Goal: Transaction & Acquisition: Purchase product/service

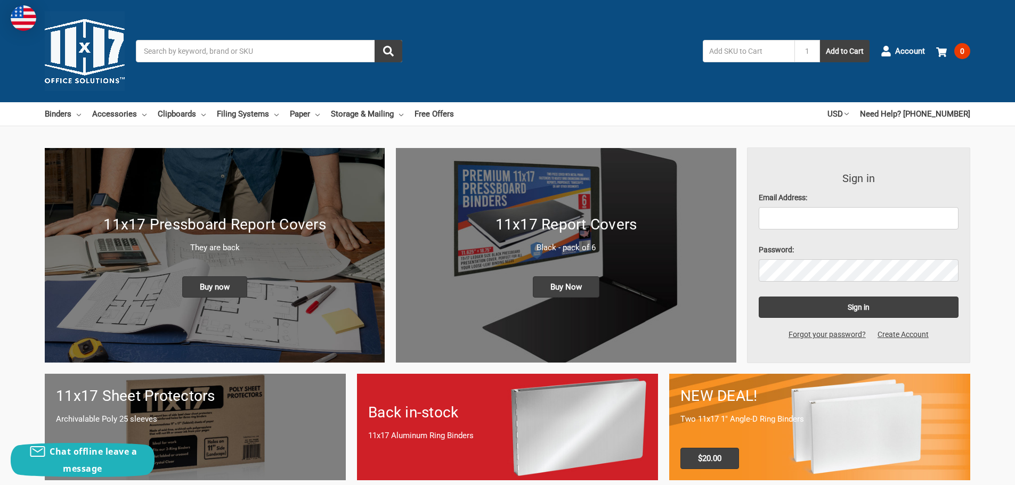
click at [748, 45] on input "text" at bounding box center [749, 51] width 92 height 22
type input "544130"
click at [820, 40] on button "Add to Cart" at bounding box center [845, 51] width 50 height 22
click at [176, 52] on input "Search" at bounding box center [269, 51] width 266 height 22
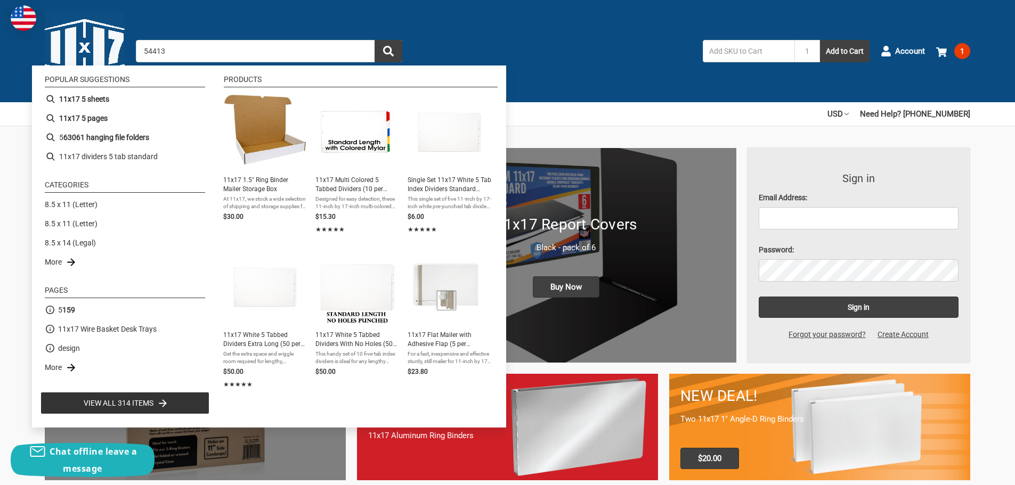
type input "544130"
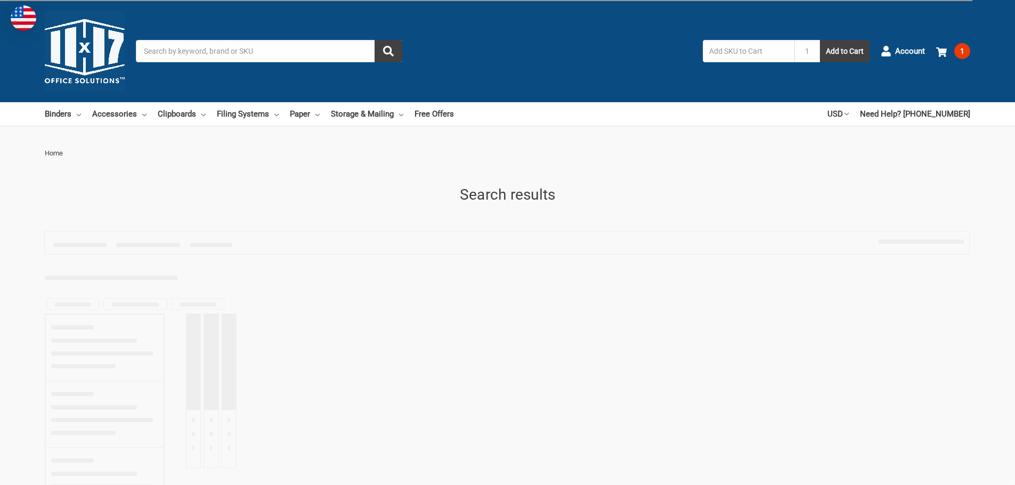
type input "544130"
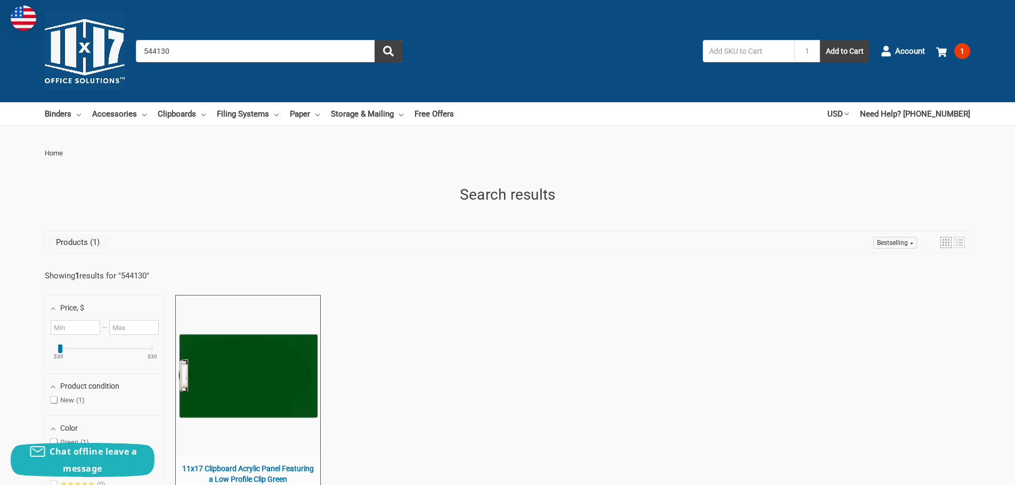
drag, startPoint x: 177, startPoint y: 54, endPoint x: 97, endPoint y: 50, distance: 80.0
click at [97, 50] on div "Toggle menu Search 544130 1 Add to Cart Account 1 Your Cart Your Cart Is Empty.…" at bounding box center [507, 51] width 1015 height 102
click at [163, 48] on input "544130" at bounding box center [269, 51] width 266 height 22
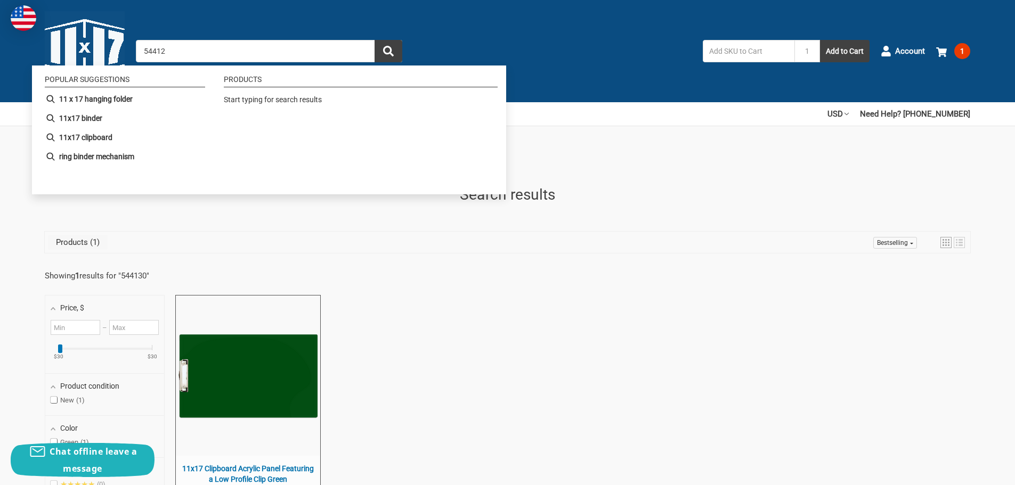
type input "544120"
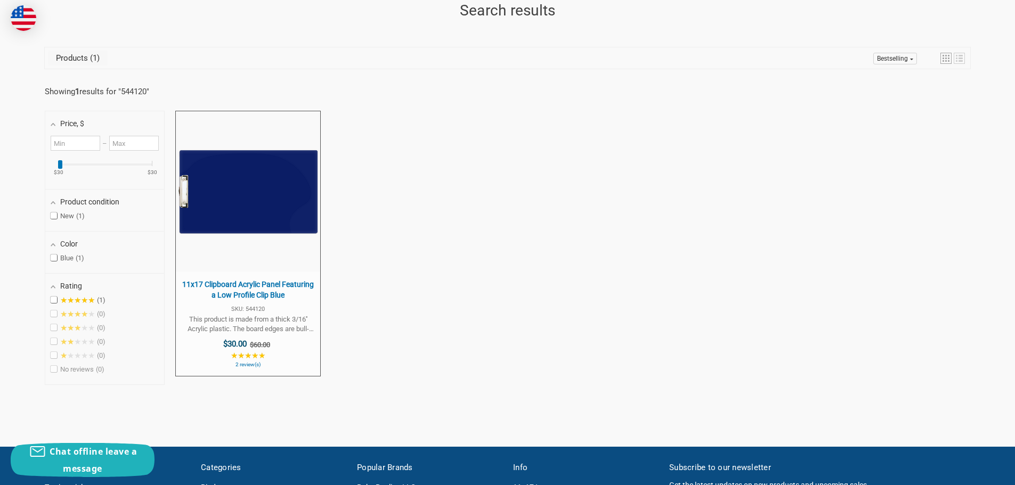
scroll to position [213, 0]
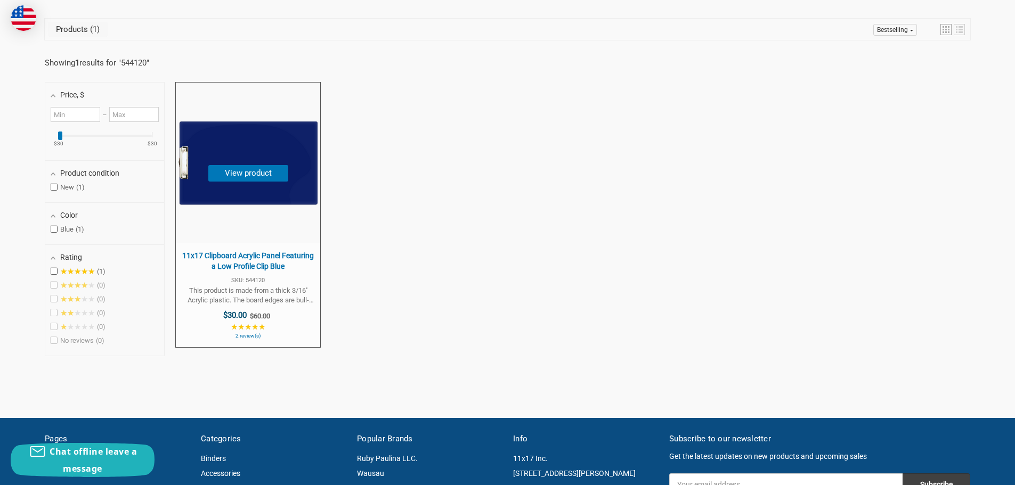
click at [267, 253] on span "11x17 Clipboard Acrylic Panel Featuring a Low Profile Clip Blue" at bounding box center [248, 261] width 134 height 21
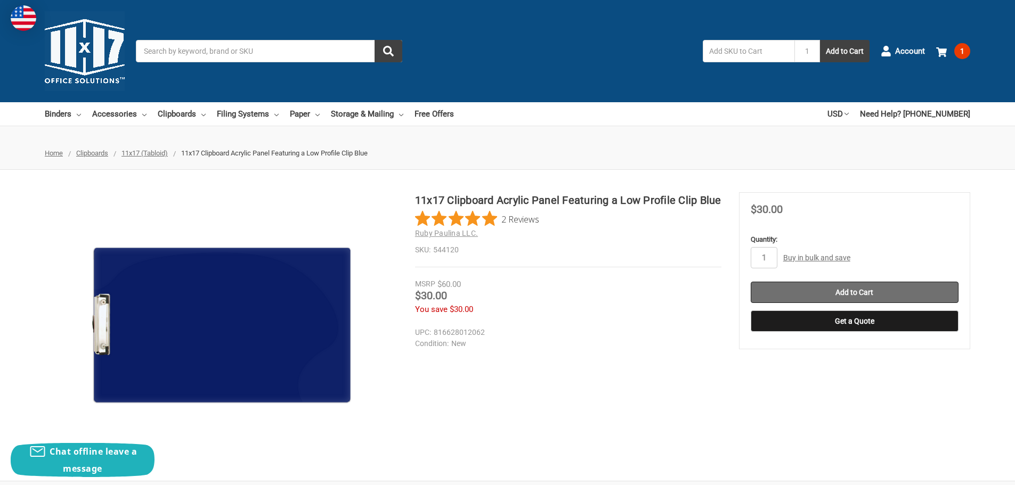
click at [861, 290] on input "Add to Cart" at bounding box center [855, 292] width 208 height 21
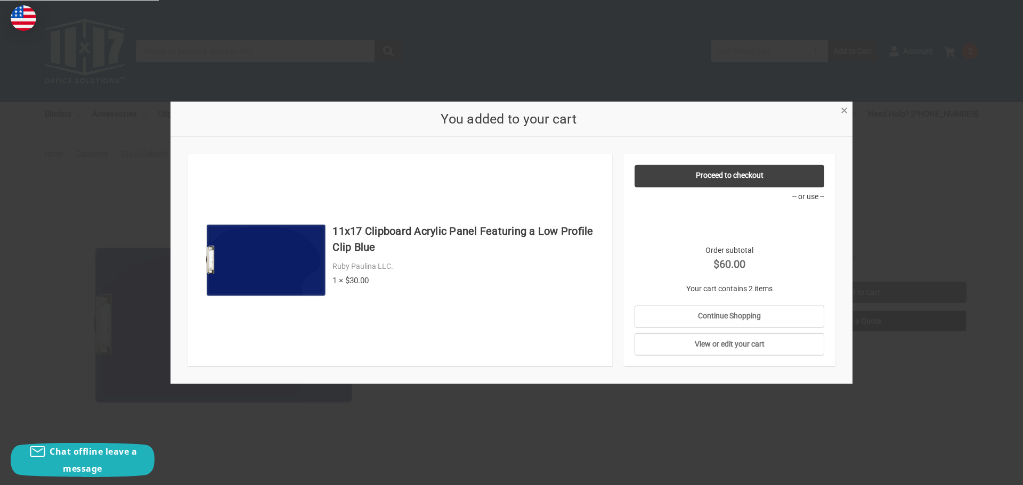
click at [850, 104] on link "×" at bounding box center [843, 109] width 11 height 11
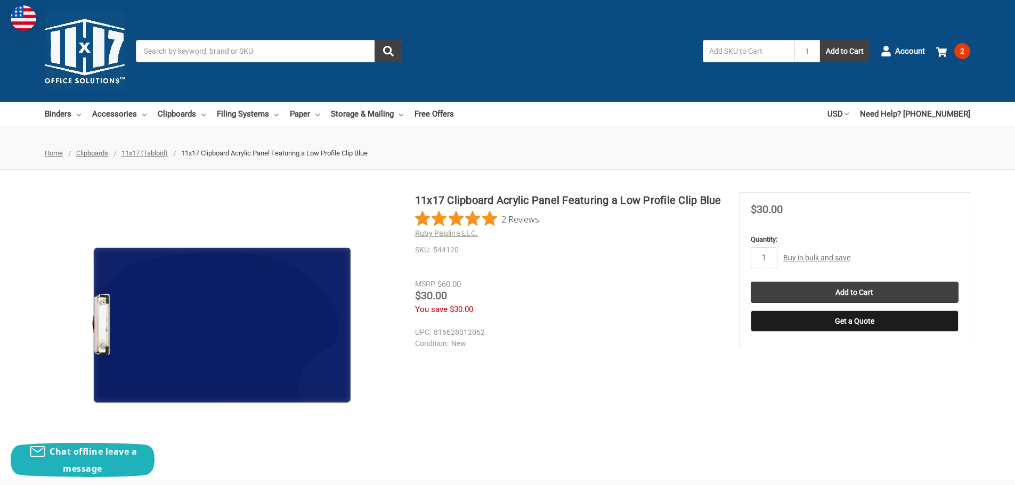
drag, startPoint x: 182, startPoint y: 51, endPoint x: 181, endPoint y: 45, distance: 5.6
click at [182, 50] on input "Search" at bounding box center [269, 51] width 266 height 22
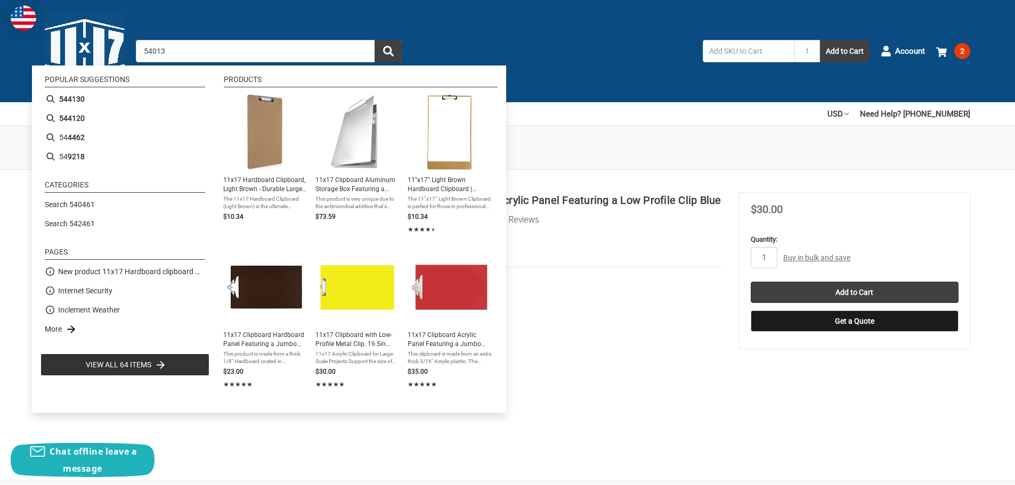
type input "540130"
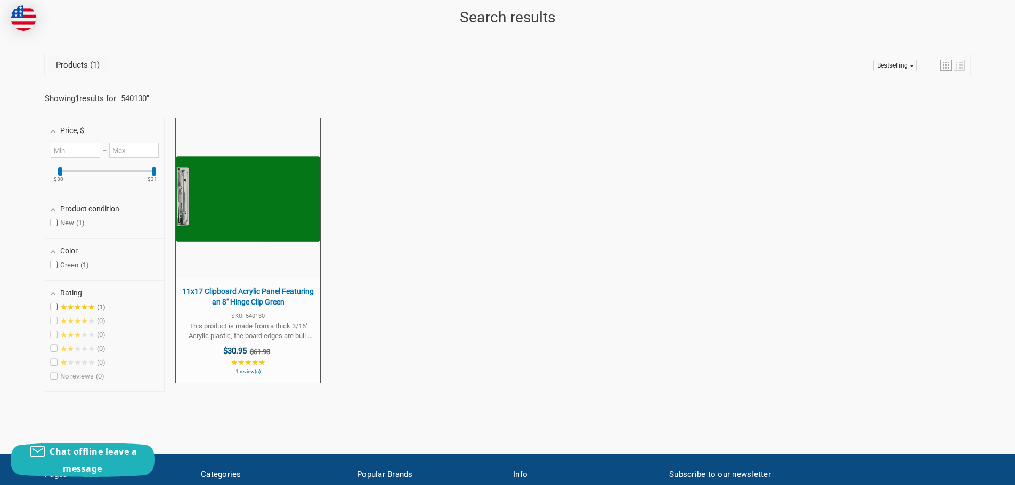
scroll to position [213, 0]
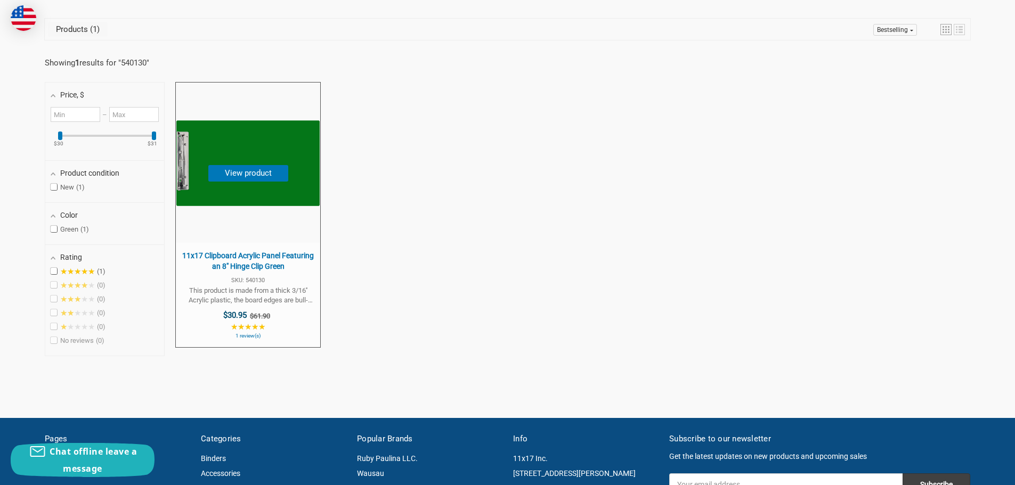
click at [228, 254] on span "11x17 Clipboard Acrylic Panel Featuring an 8" Hinge Clip Green" at bounding box center [248, 261] width 134 height 21
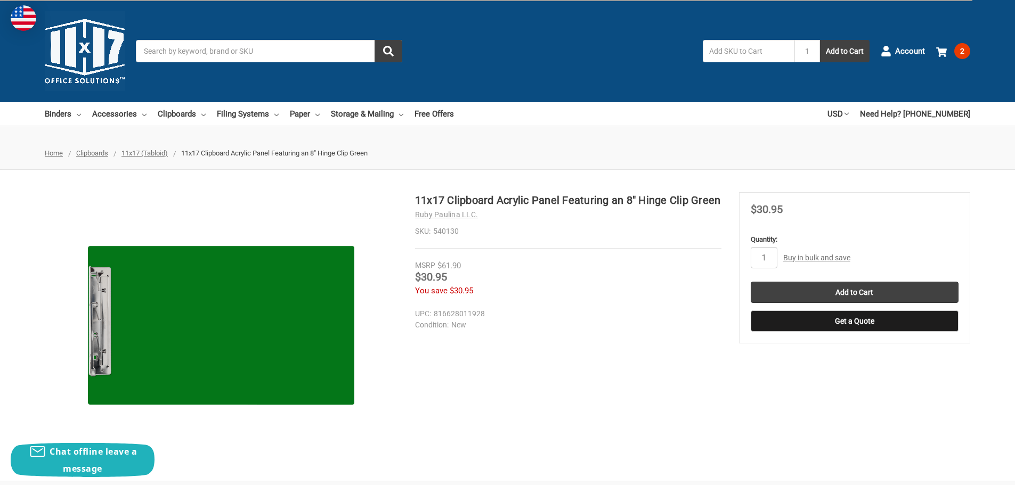
click at [850, 290] on input "Add to Cart" at bounding box center [855, 292] width 208 height 21
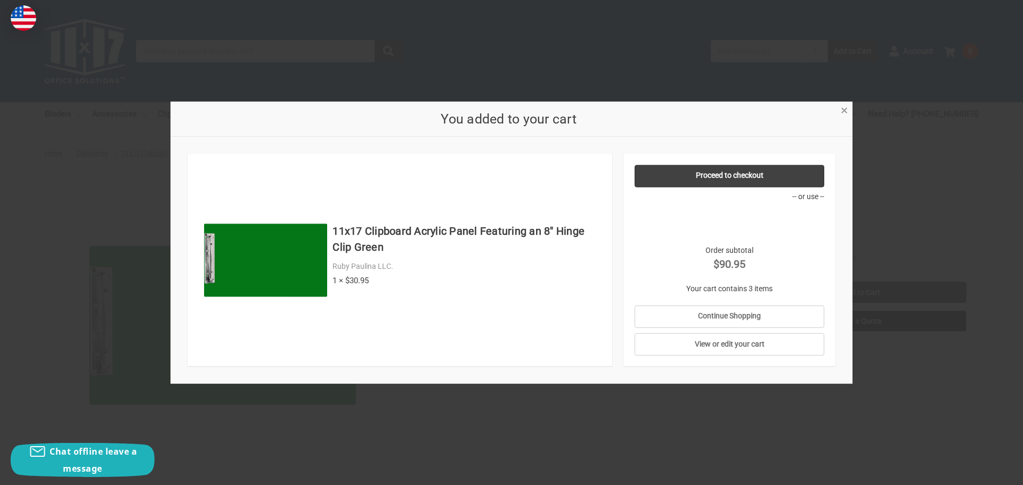
drag, startPoint x: 843, startPoint y: 109, endPoint x: 836, endPoint y: 110, distance: 6.5
click at [843, 109] on span "×" at bounding box center [844, 110] width 7 height 15
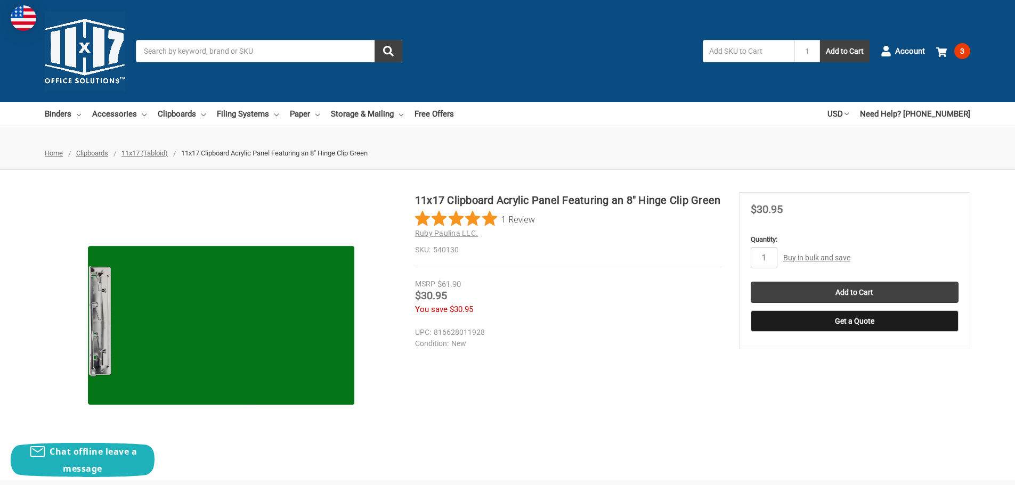
click at [213, 48] on input "Search" at bounding box center [269, 51] width 266 height 22
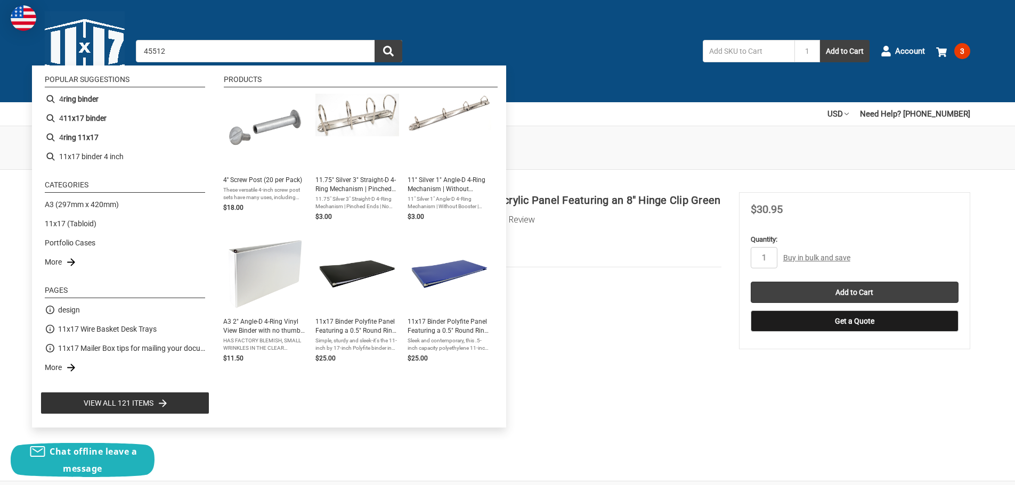
type input "455120"
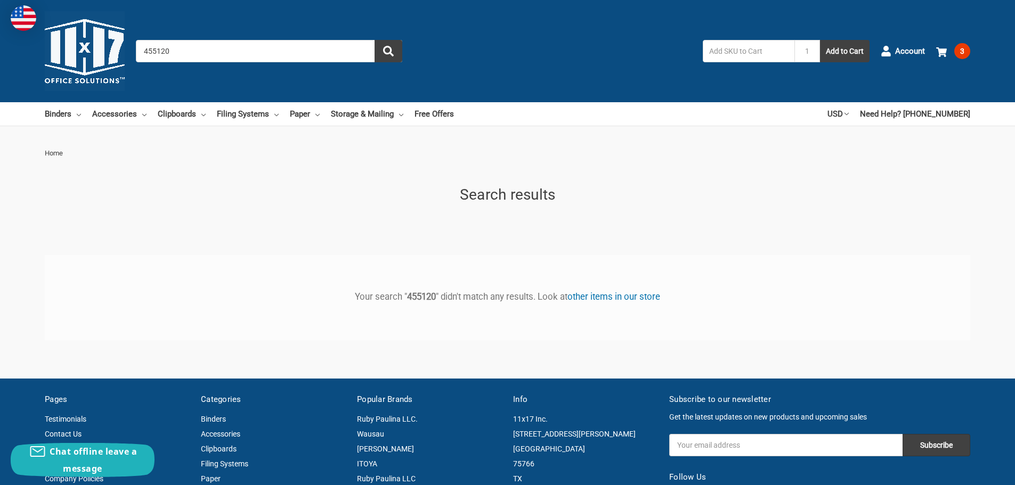
drag, startPoint x: 179, startPoint y: 53, endPoint x: 56, endPoint y: 43, distance: 122.9
click at [59, 46] on div "Toggle menu Search 455120 1 Add to Cart Account 3 Your Cart Your Cart Is Empty.…" at bounding box center [507, 51] width 1015 height 102
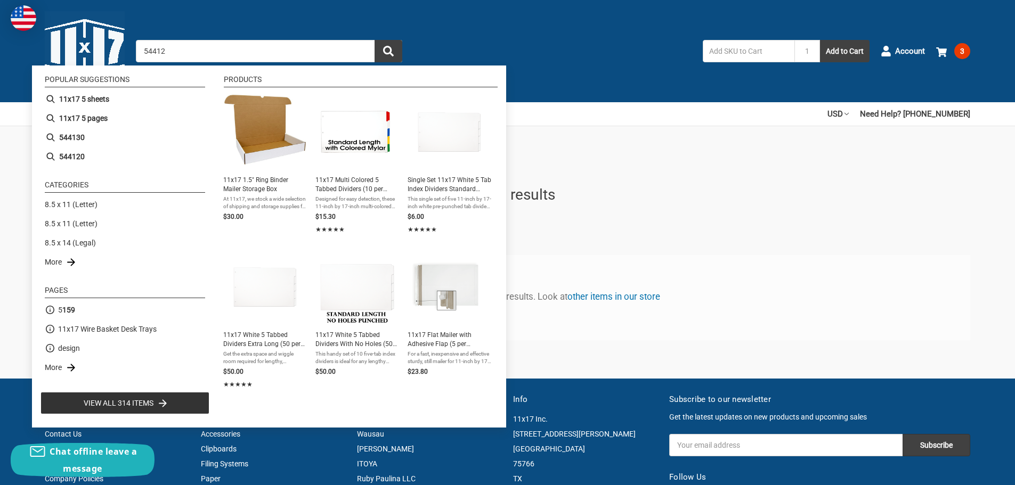
type input "544120"
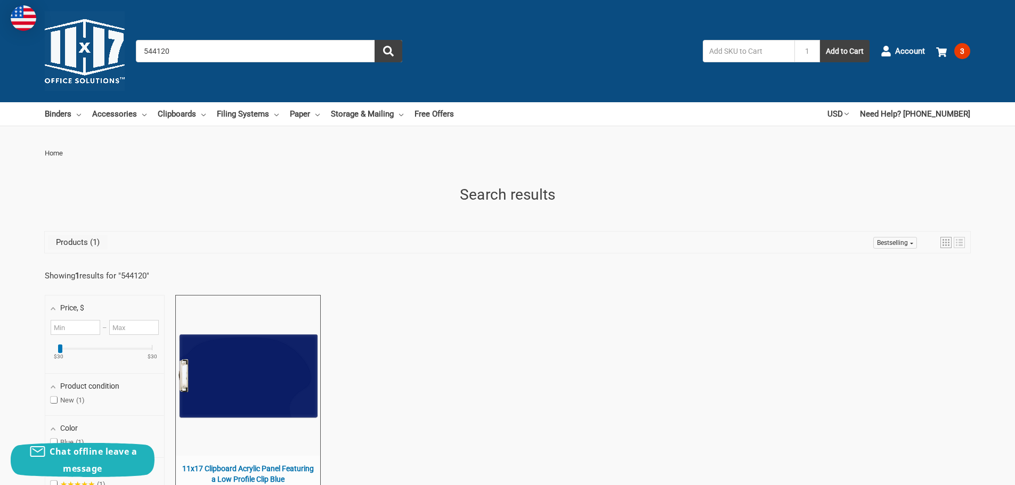
drag, startPoint x: 182, startPoint y: 50, endPoint x: 103, endPoint y: 52, distance: 78.3
click at [103, 52] on div "Toggle menu Search 544120 1 Add to Cart Account 3 Your Cart Your Cart Is Empty.…" at bounding box center [507, 51] width 1015 height 102
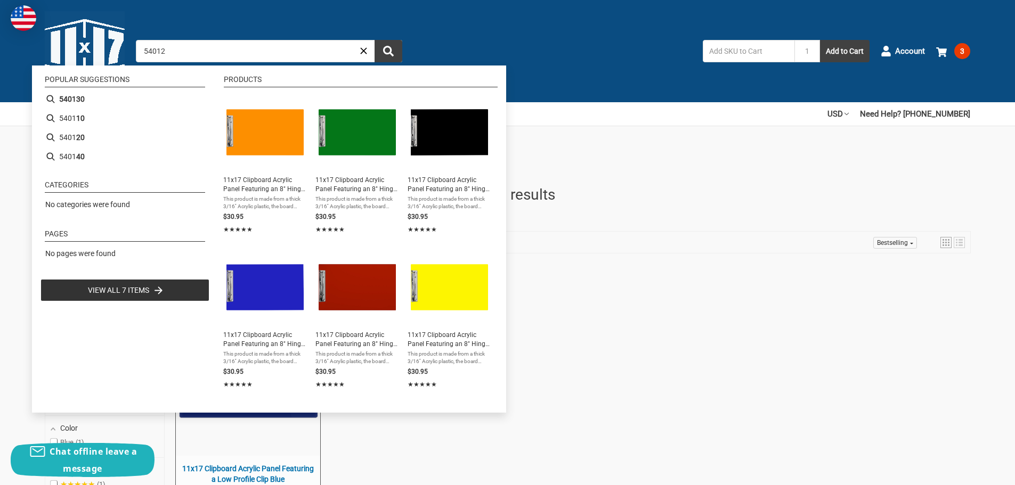
type input "540120"
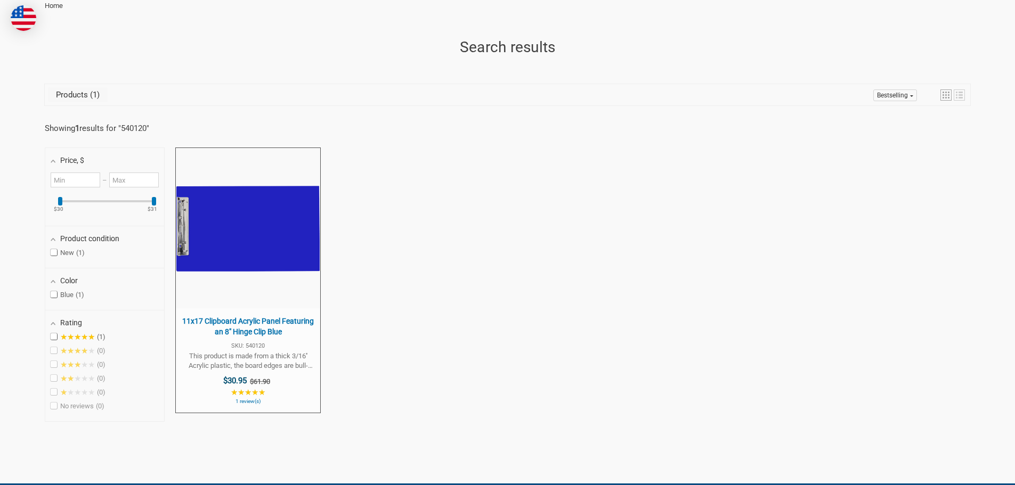
scroll to position [266, 0]
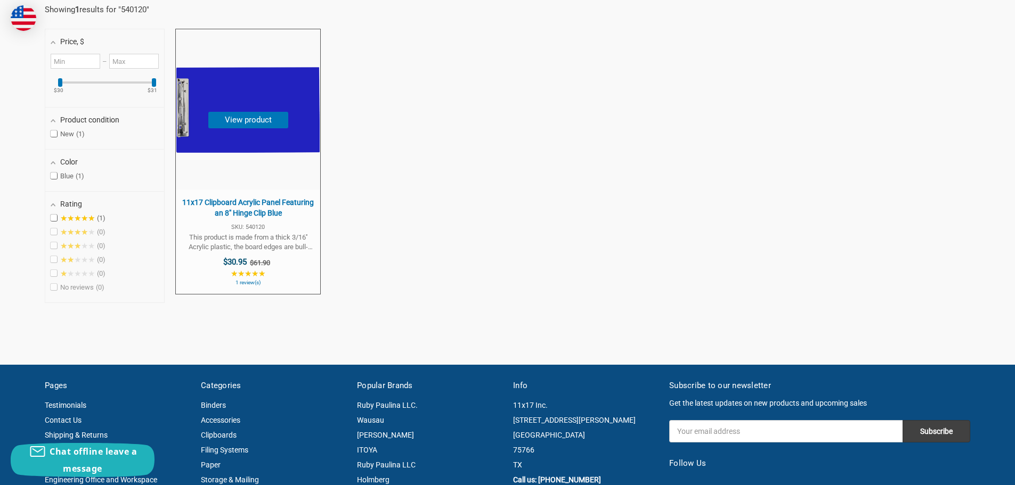
click at [258, 201] on span "11x17 Clipboard Acrylic Panel Featuring an 8" Hinge Clip Blue" at bounding box center [248, 208] width 134 height 21
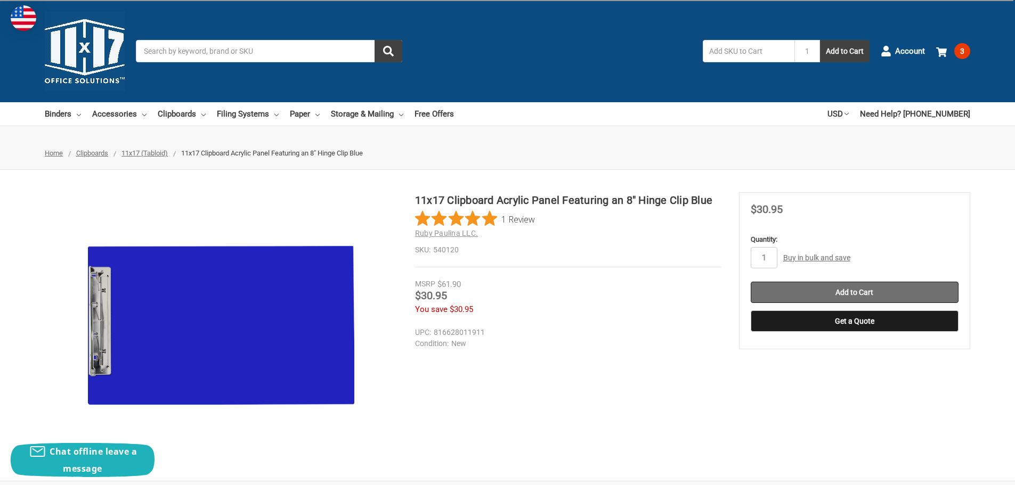
click at [865, 291] on input "Add to Cart" at bounding box center [855, 292] width 208 height 21
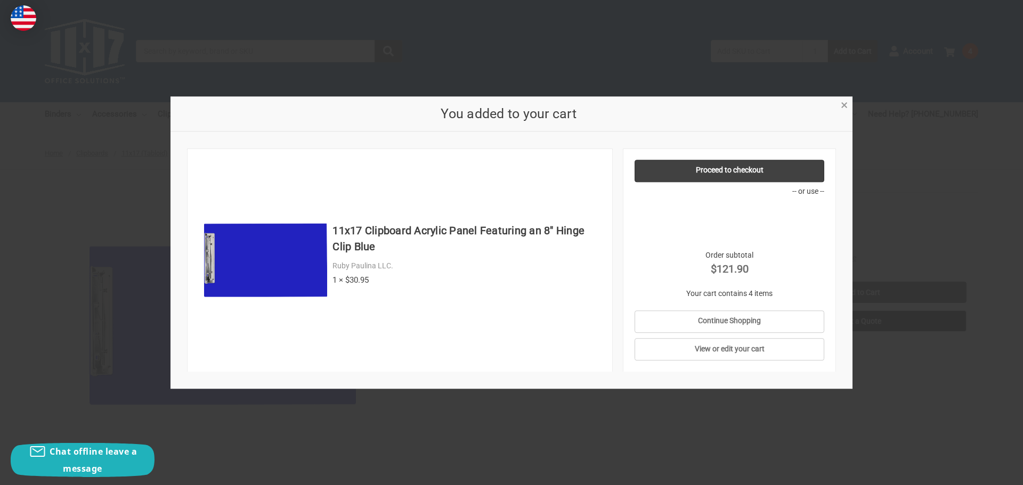
click at [844, 109] on div "× You added to your cart 11x17 Clipboard Acrylic Panel Featuring an 8" Hinge Cl…" at bounding box center [511, 242] width 682 height 292
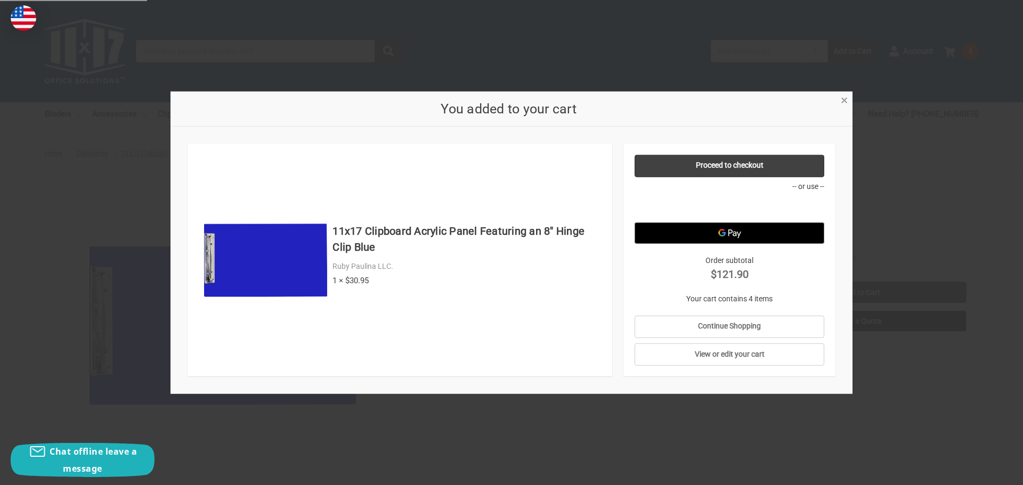
click at [845, 99] on span "×" at bounding box center [844, 100] width 7 height 15
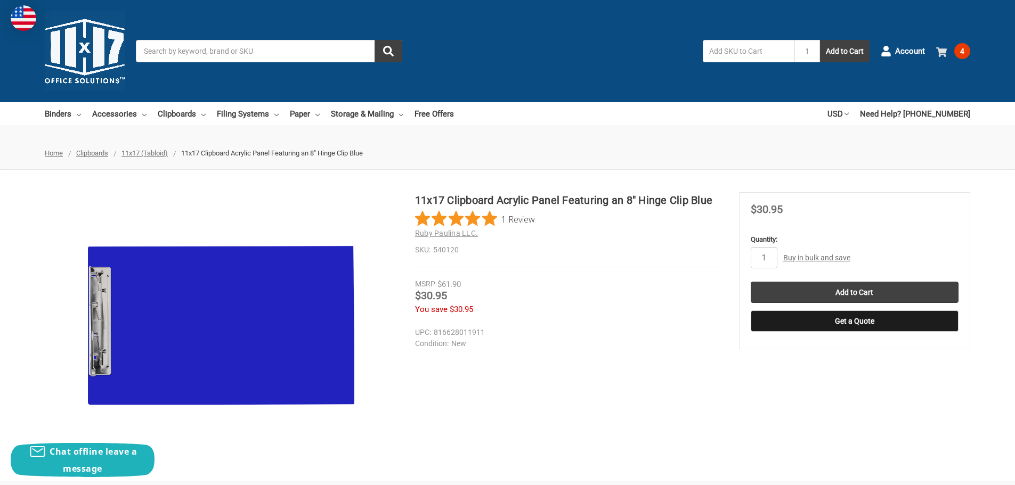
click at [956, 52] on span "4" at bounding box center [962, 51] width 16 height 16
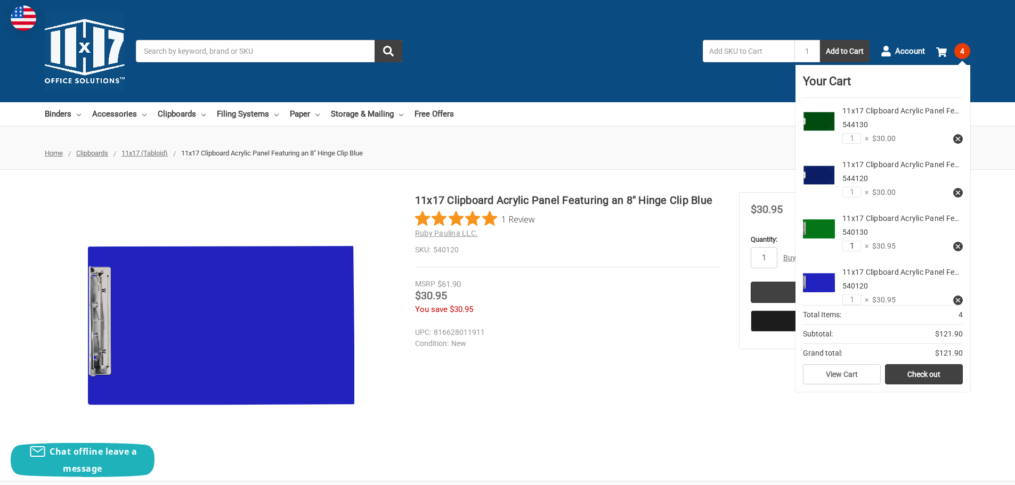
drag, startPoint x: 852, startPoint y: 279, endPoint x: 833, endPoint y: 280, distance: 18.7
click at [835, 252] on div "11x17 Clipboard Acrylic Panel Fe… 540130 1 × $30.95" at bounding box center [899, 232] width 128 height 39
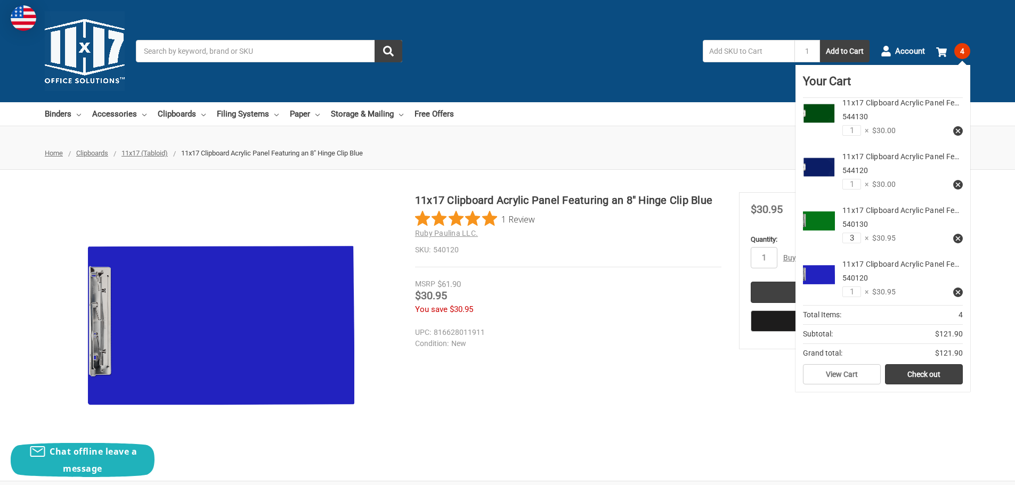
type input "3"
click at [853, 289] on input "1" at bounding box center [851, 292] width 19 height 11
drag, startPoint x: 852, startPoint y: 291, endPoint x: 822, endPoint y: 289, distance: 30.4
click at [822, 289] on div "11x17 Clipboard Acrylic Panel Fe… 540120 1 × $30.95" at bounding box center [883, 278] width 160 height 54
type input "3"
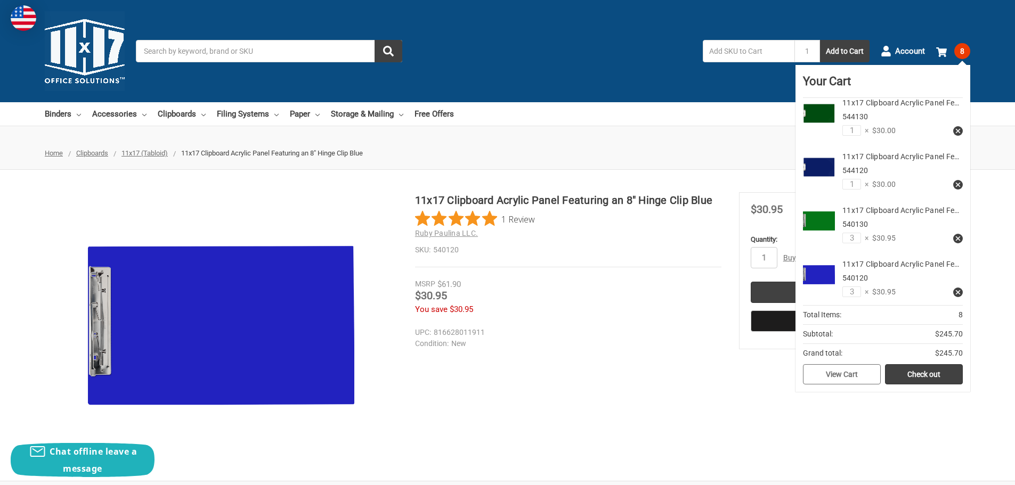
click at [849, 371] on link "View Cart" at bounding box center [842, 374] width 78 height 20
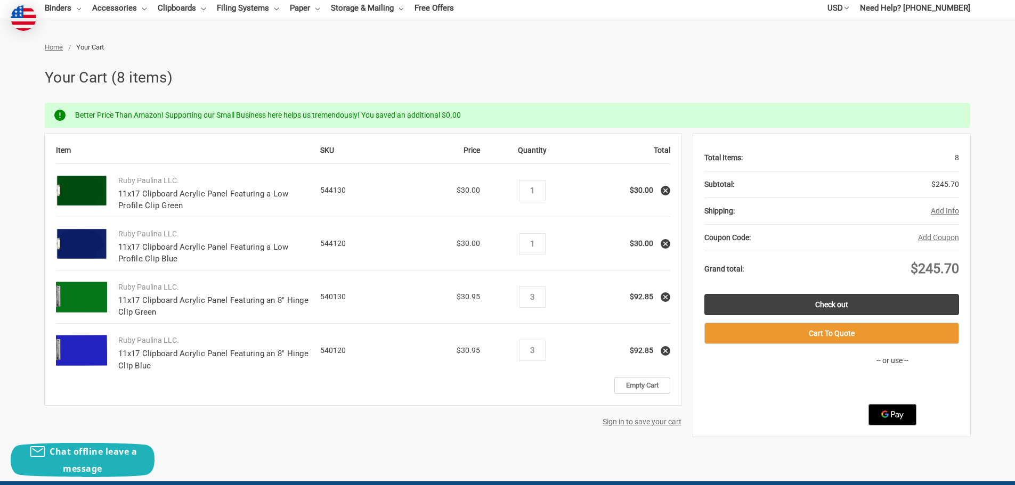
scroll to position [107, 0]
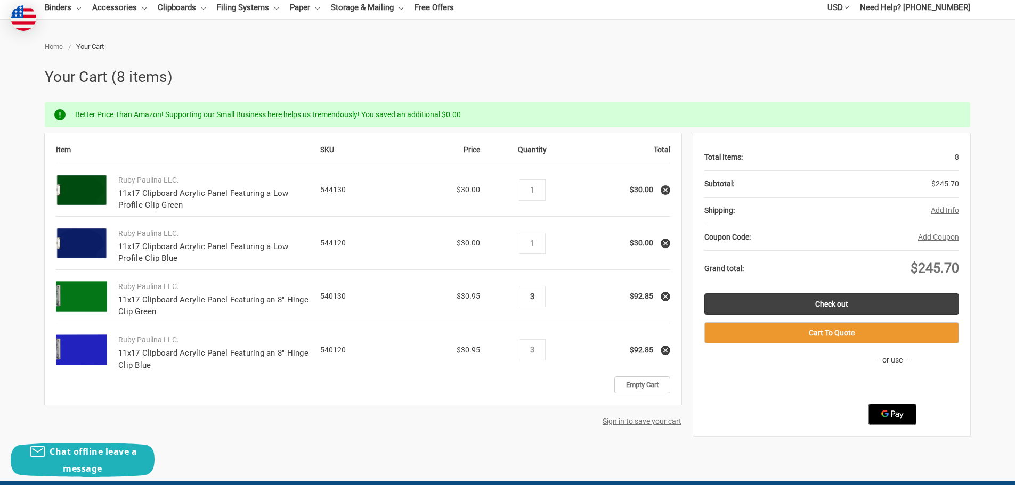
click at [536, 295] on input "3" at bounding box center [532, 297] width 19 height 10
type input "4"
click at [536, 348] on input "3" at bounding box center [532, 350] width 19 height 10
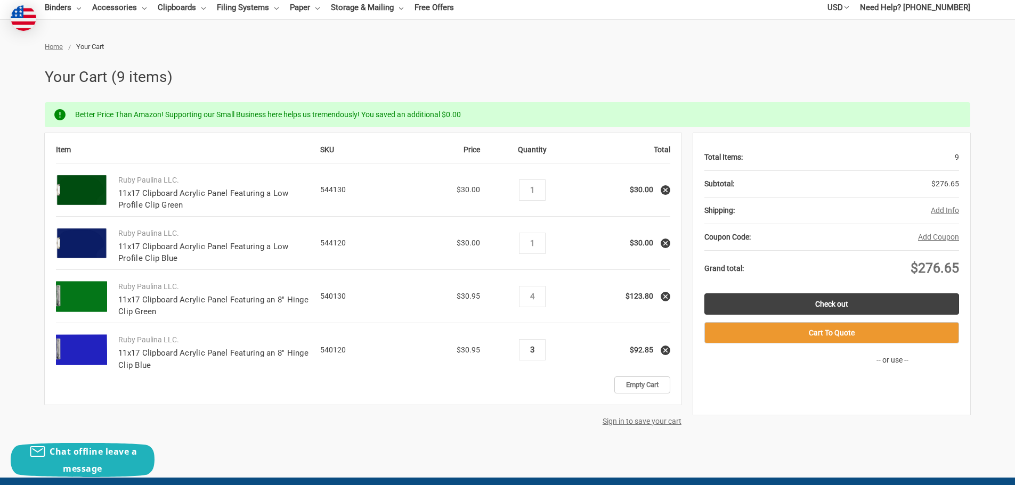
drag, startPoint x: 535, startPoint y: 350, endPoint x: 525, endPoint y: 352, distance: 10.3
click at [520, 352] on div "Decrease Quantity: 3 Increase Quantity:" at bounding box center [532, 349] width 27 height 21
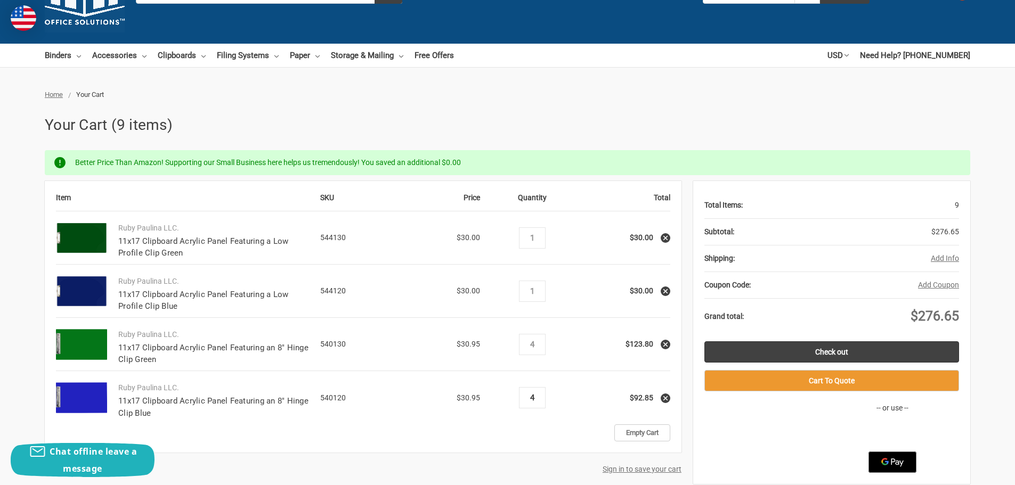
scroll to position [0, 0]
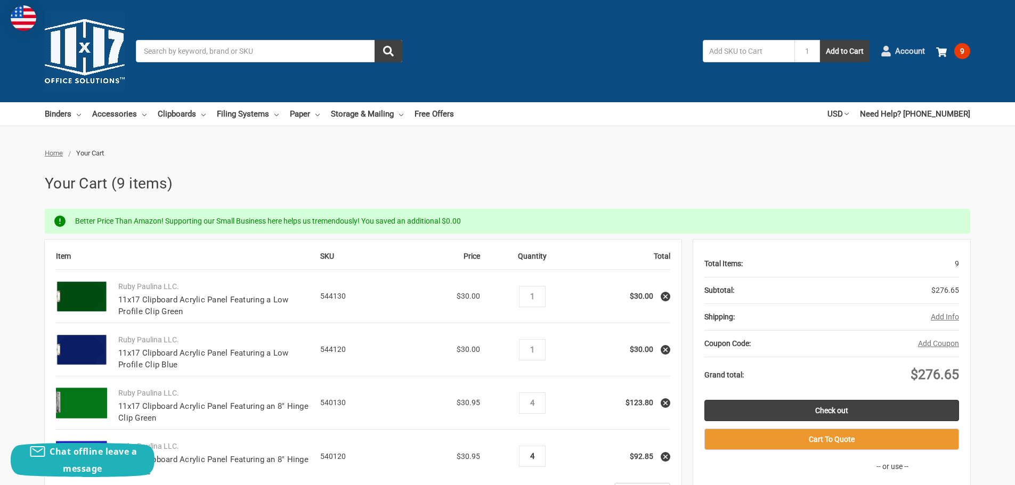
type input "4"
drag, startPoint x: 918, startPoint y: 51, endPoint x: 911, endPoint y: 52, distance: 6.5
click at [916, 52] on span "Account" at bounding box center [910, 51] width 30 height 12
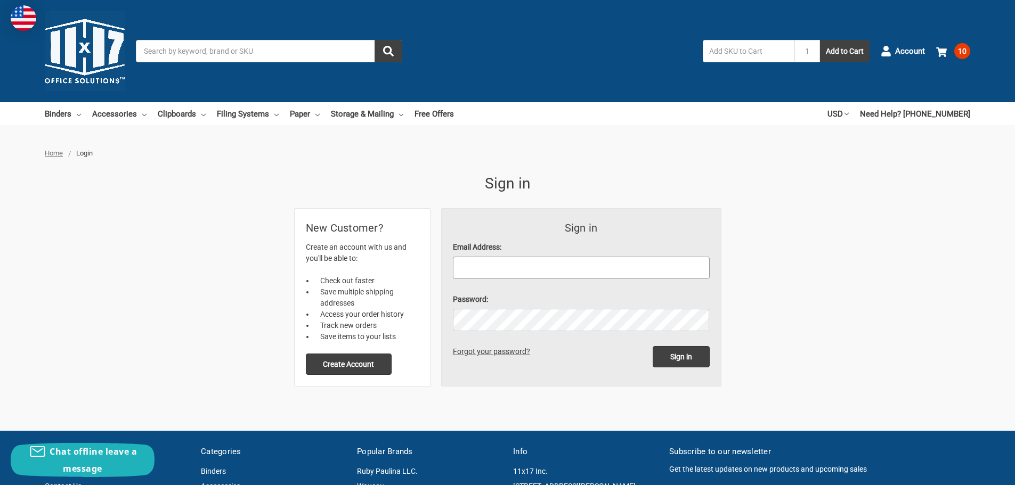
click at [525, 260] on input "Email Address:" at bounding box center [581, 268] width 257 height 22
type input "[EMAIL_ADDRESS][DOMAIN_NAME]"
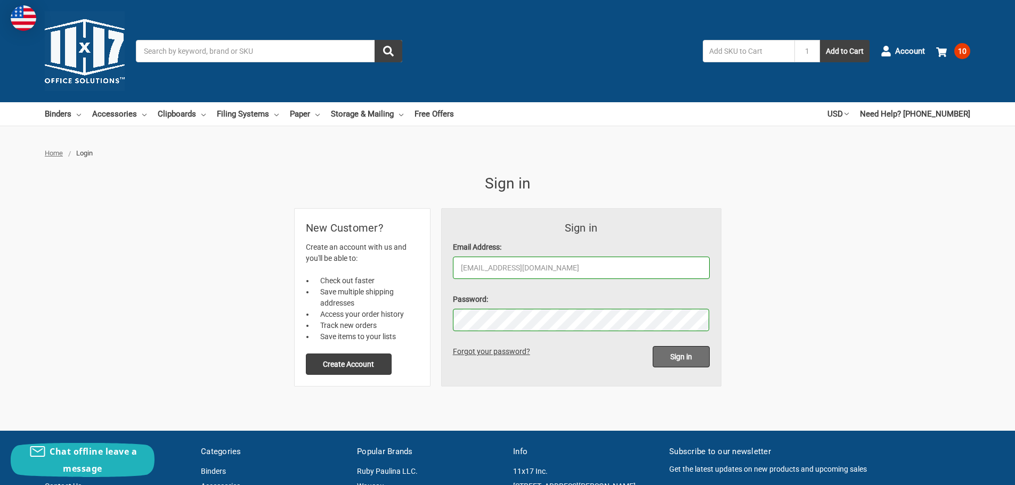
click at [686, 356] on input "Sign in" at bounding box center [681, 356] width 57 height 21
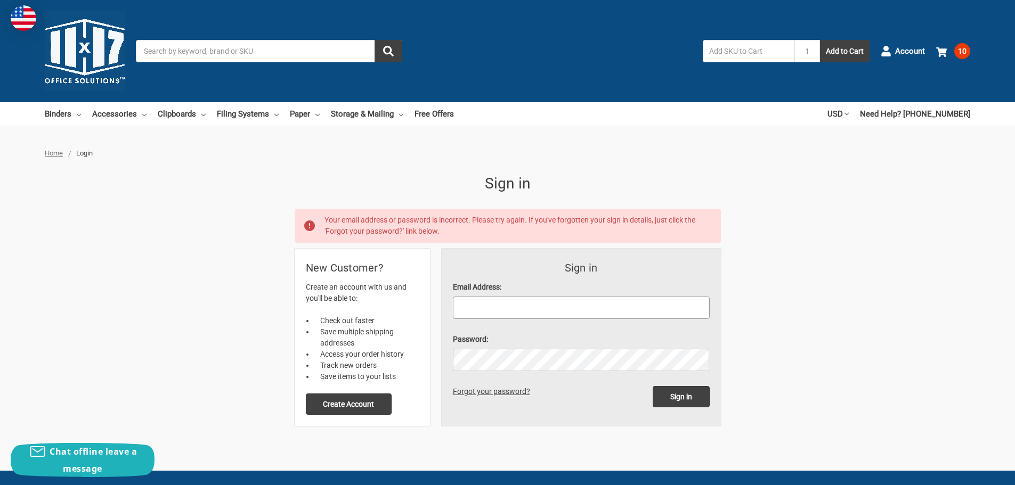
click at [490, 305] on input "Email Address:" at bounding box center [581, 308] width 257 height 22
type input "[EMAIL_ADDRESS][DOMAIN_NAME]"
click at [687, 393] on input "Sign in" at bounding box center [681, 396] width 57 height 21
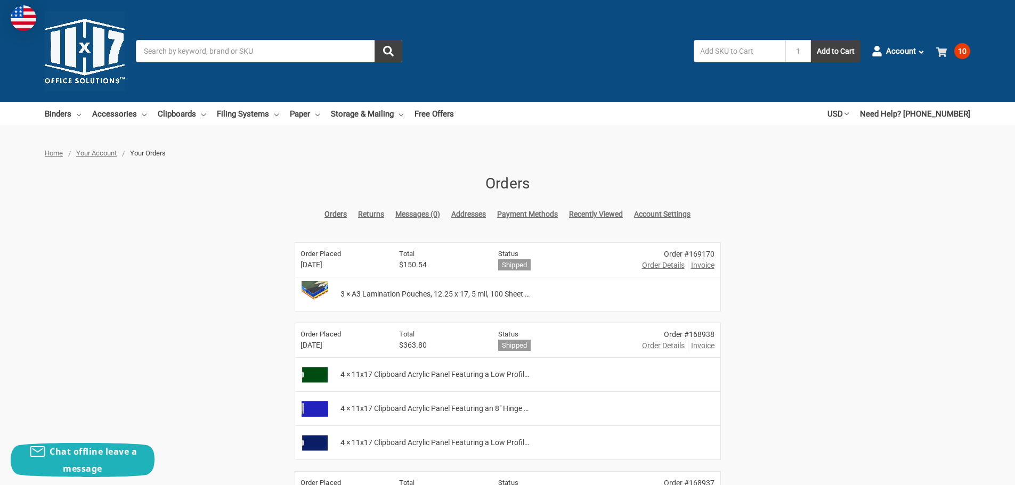
click at [960, 48] on span "10" at bounding box center [962, 51] width 16 height 16
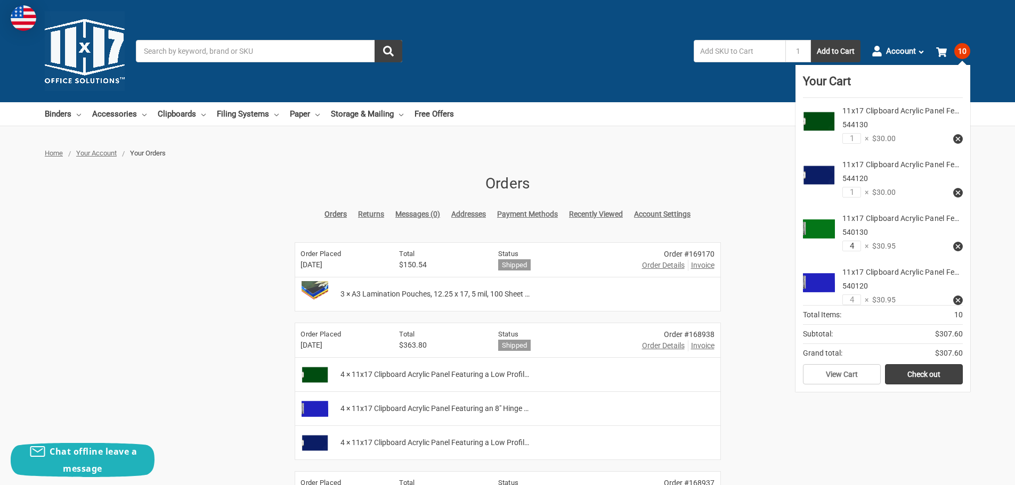
click at [850, 251] on input "4" at bounding box center [851, 246] width 19 height 11
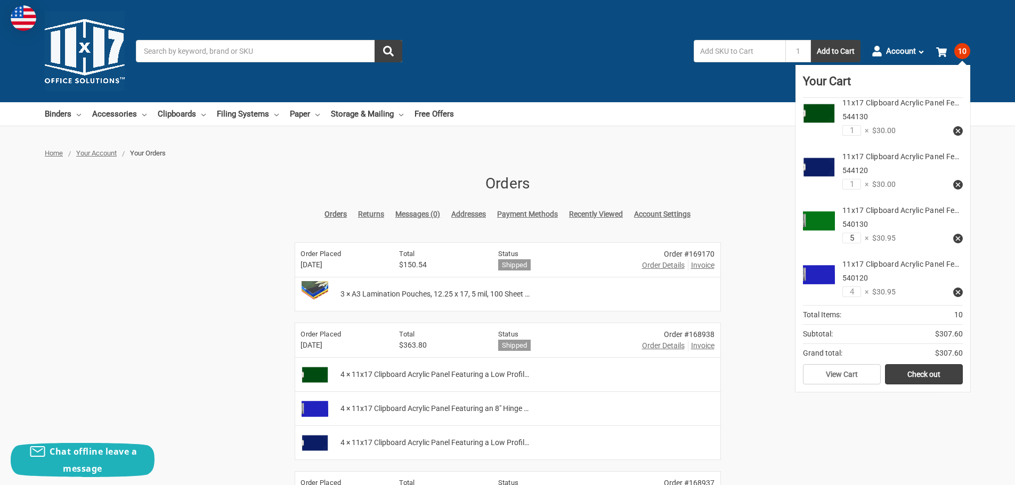
type input "5"
click at [850, 291] on input "4" at bounding box center [851, 292] width 19 height 11
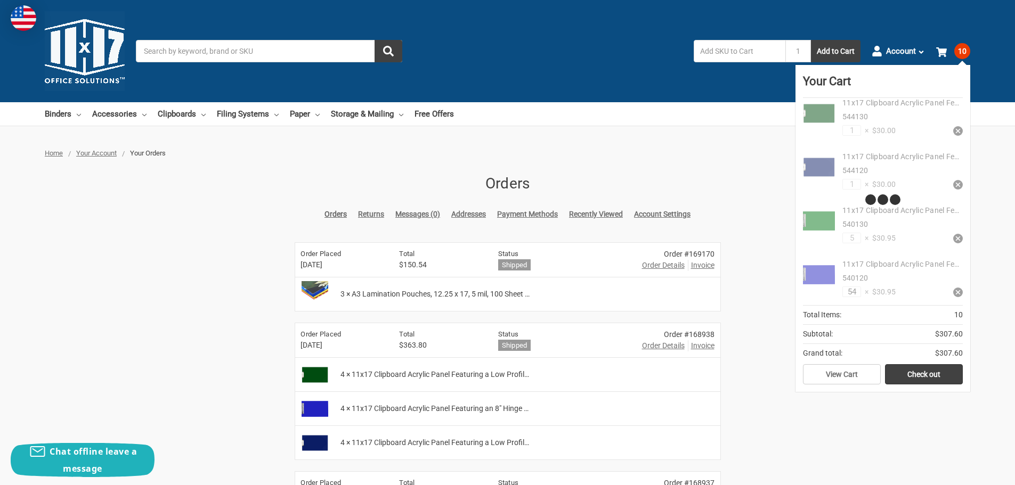
type input "5"
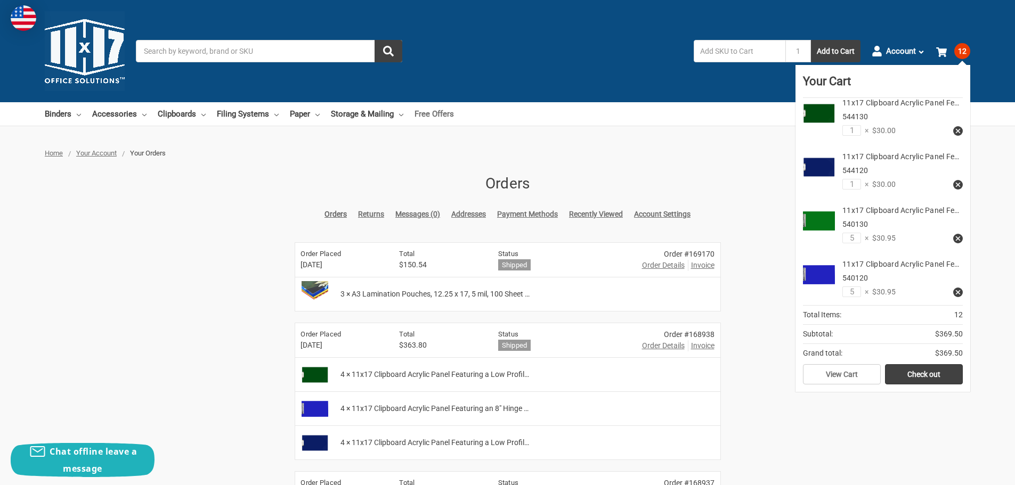
click at [438, 115] on link "Free Offers" at bounding box center [433, 113] width 39 height 23
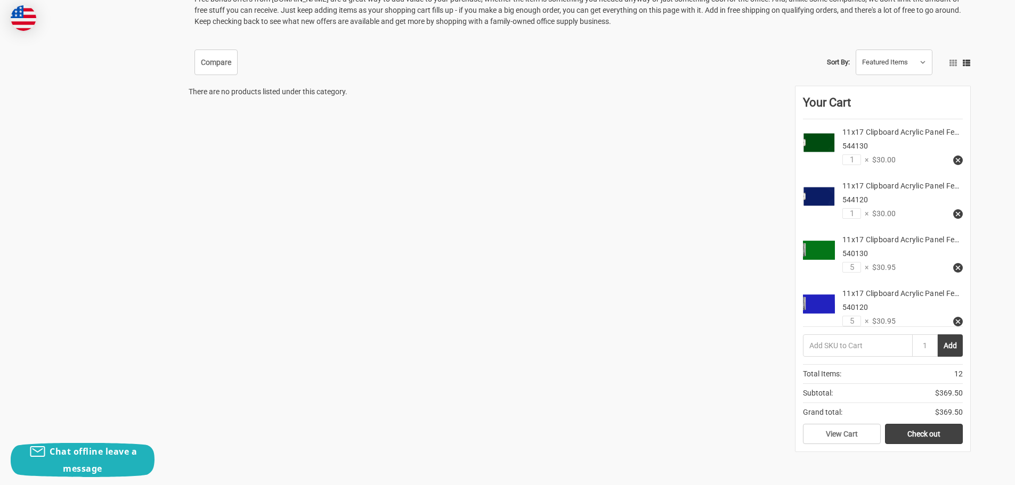
scroll to position [320, 0]
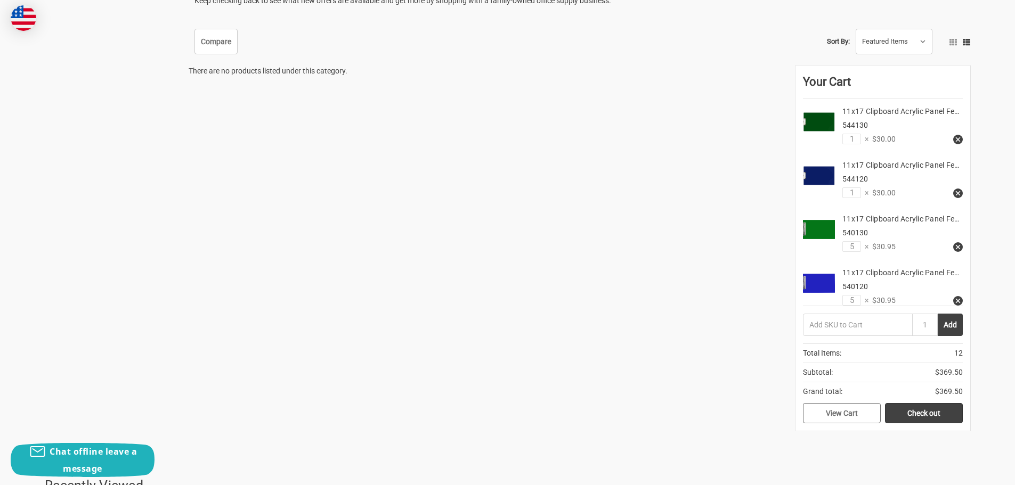
click at [827, 411] on link "View Cart" at bounding box center [842, 413] width 78 height 20
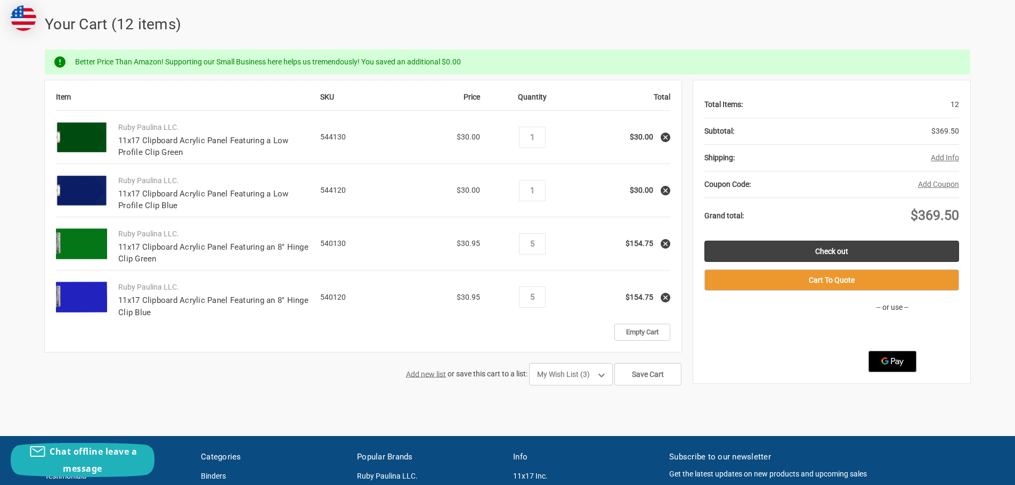
scroll to position [160, 0]
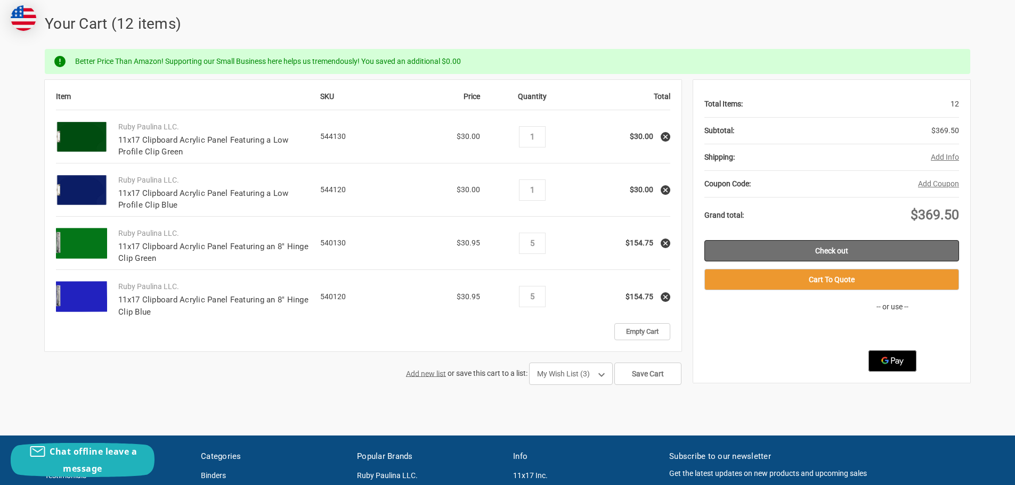
click at [835, 251] on link "Check out" at bounding box center [831, 250] width 255 height 21
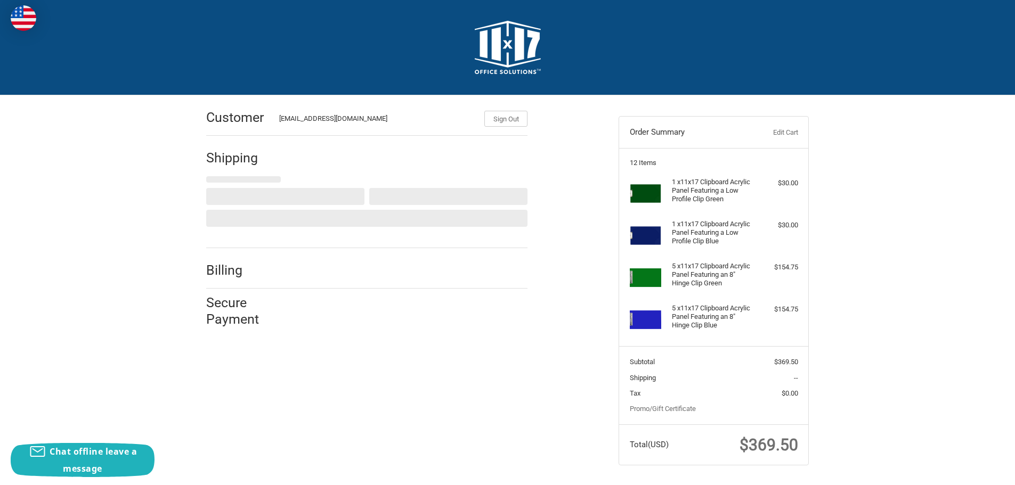
scroll to position [12, 0]
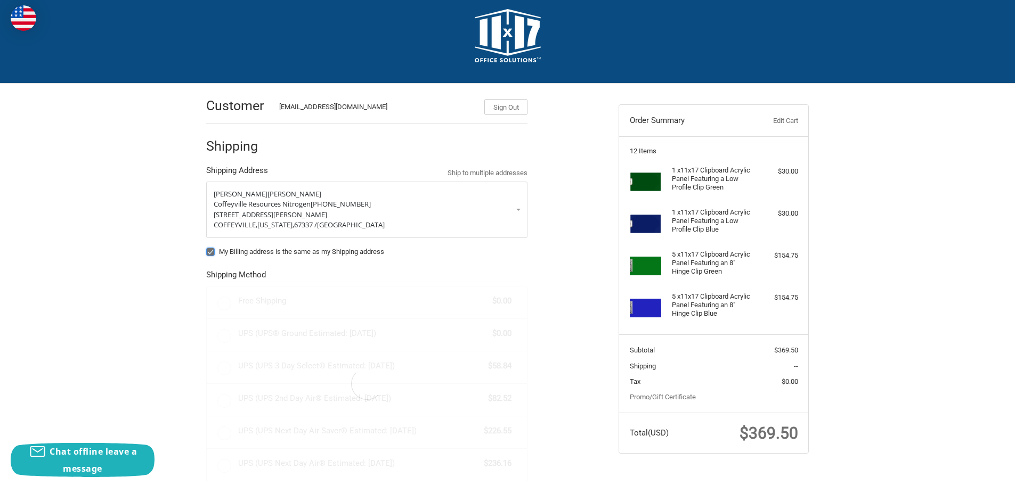
radio input "true"
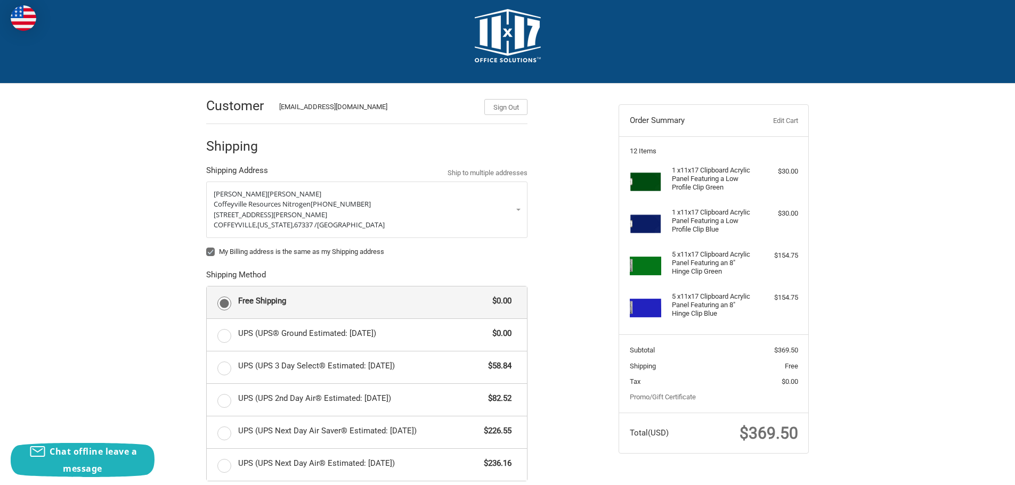
click at [210, 248] on label "My Billing address is the same as my Shipping address" at bounding box center [366, 252] width 321 height 9
click at [207, 247] on input "My Billing address is the same as my Shipping address" at bounding box center [206, 247] width 1 height 1
checkbox input "false"
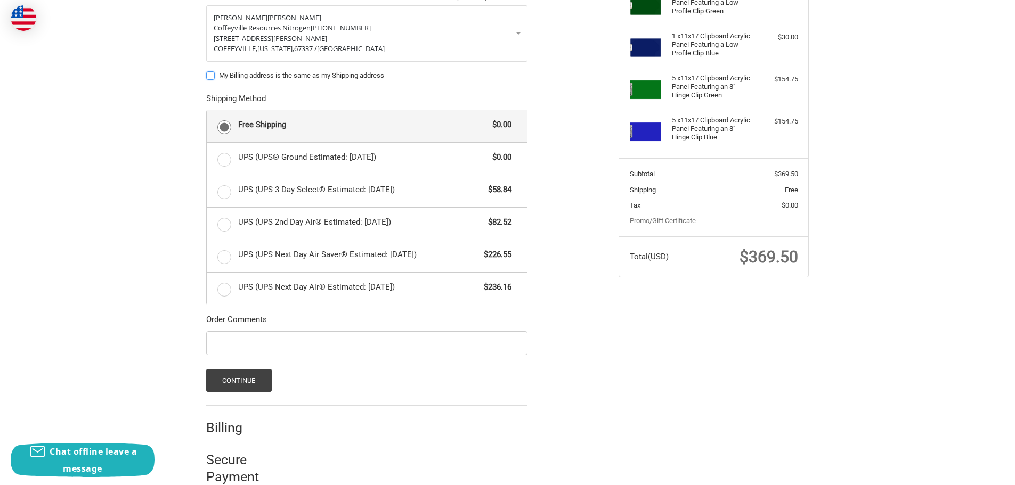
scroll to position [210, 0]
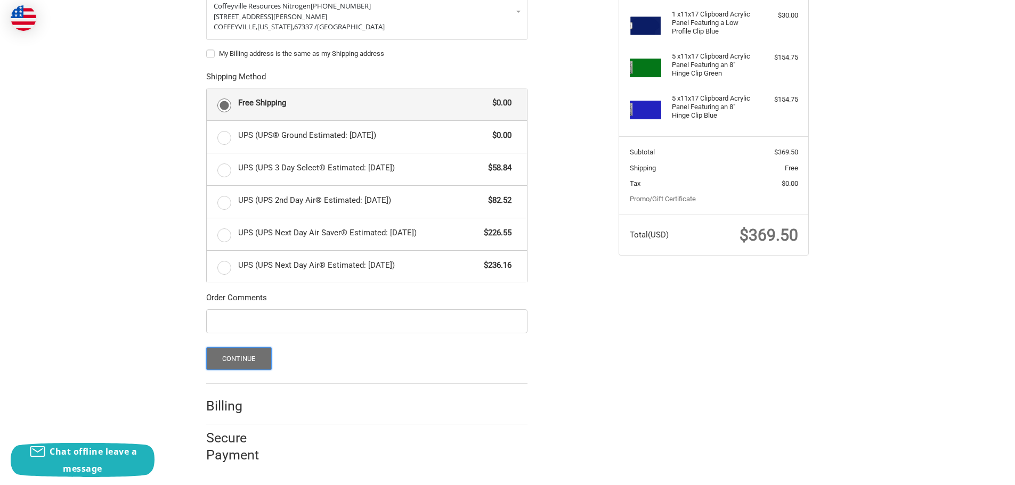
click at [247, 351] on button "Continue" at bounding box center [239, 358] width 66 height 23
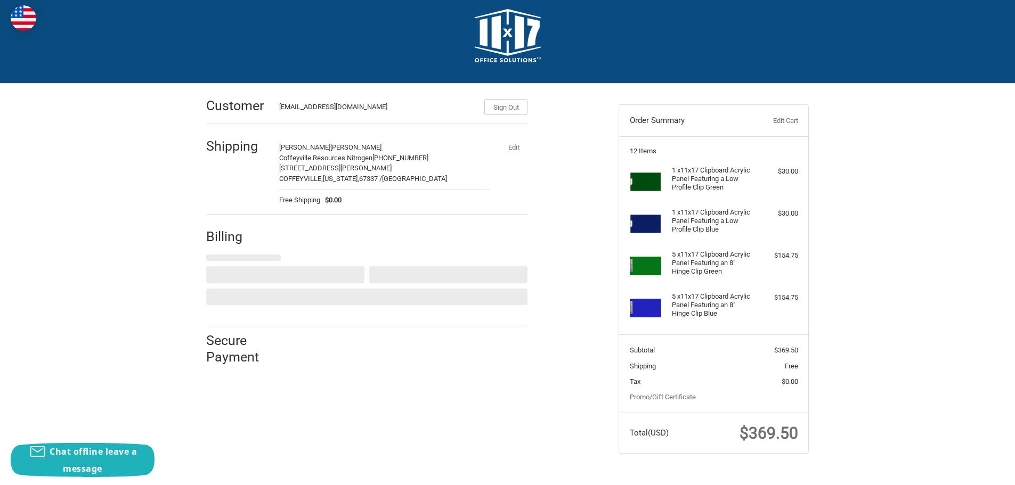
select select "US"
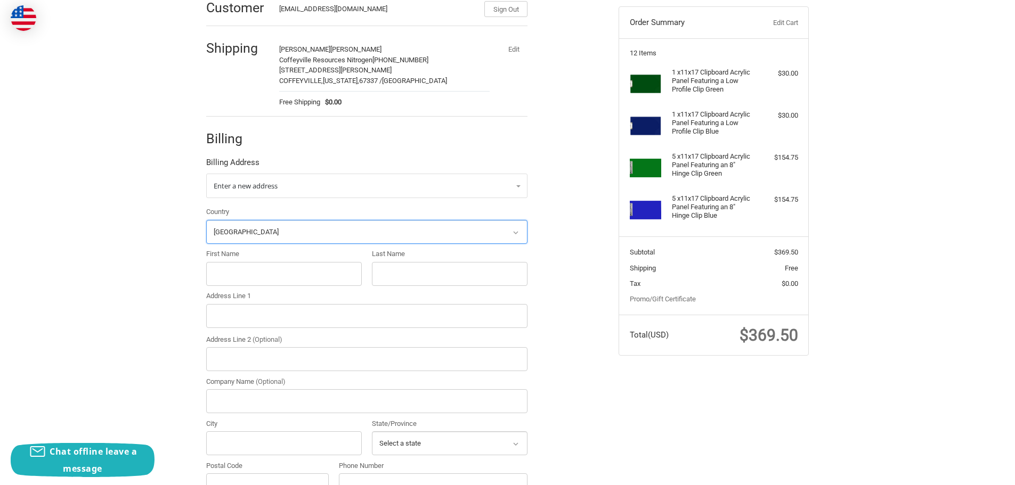
scroll to position [129, 0]
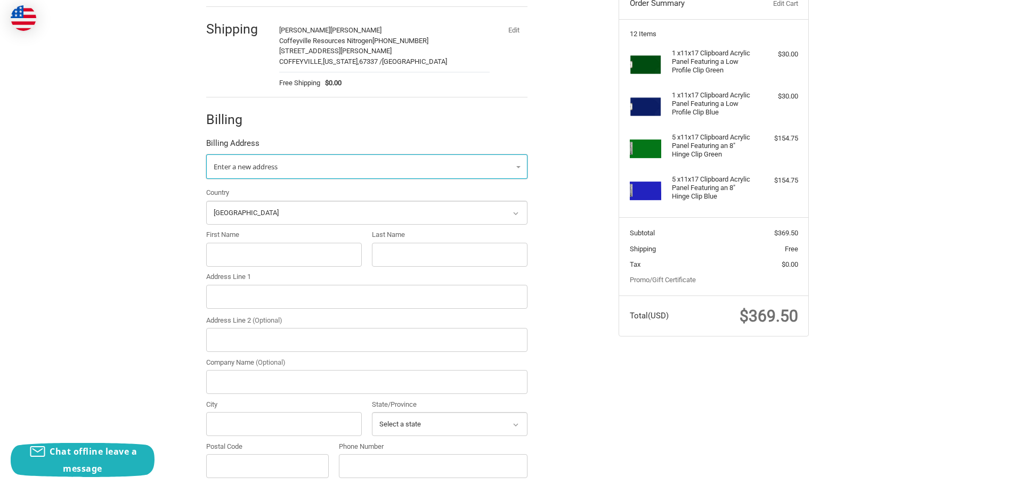
click at [256, 166] on span "Enter a new address" at bounding box center [246, 167] width 64 height 10
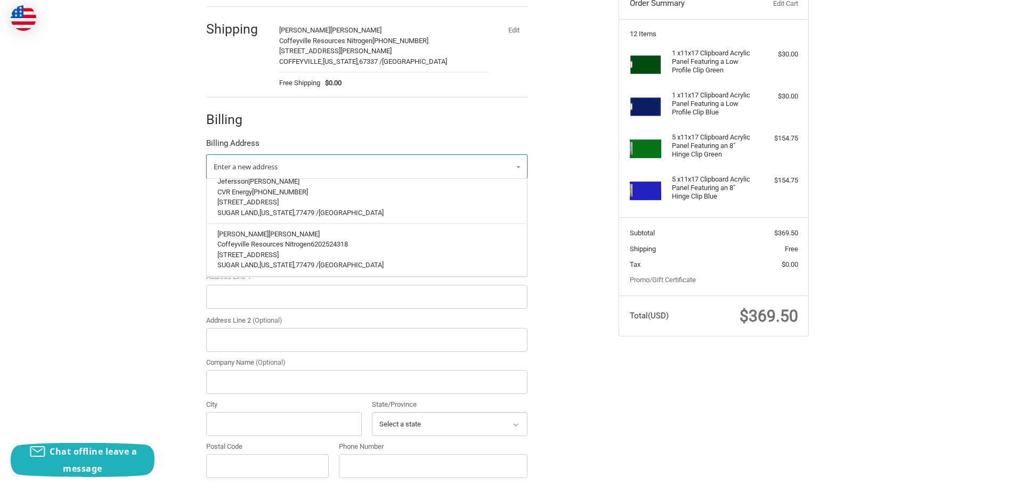
scroll to position [89, 0]
click at [275, 240] on span "Coffeyville Resources Nitrogen" at bounding box center [263, 244] width 93 height 8
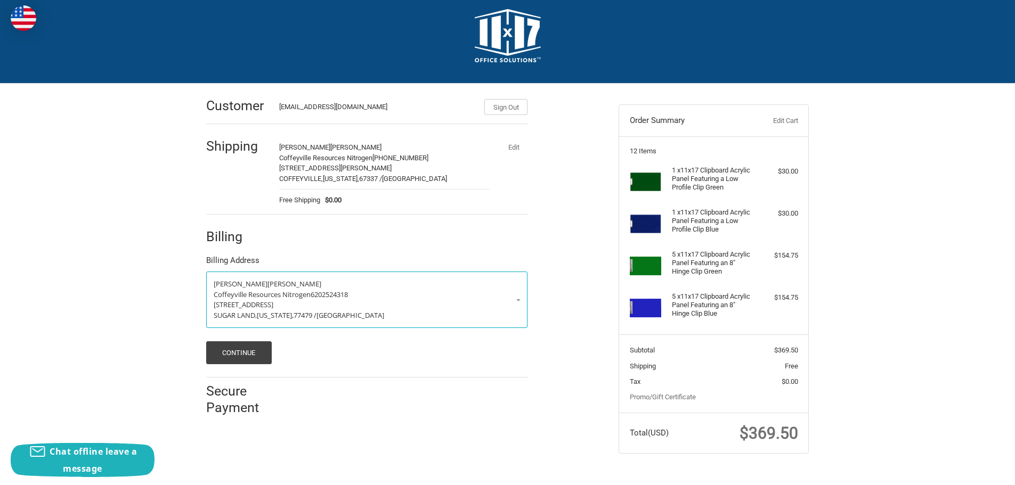
scroll to position [12, 0]
click at [230, 350] on button "Continue" at bounding box center [239, 352] width 66 height 23
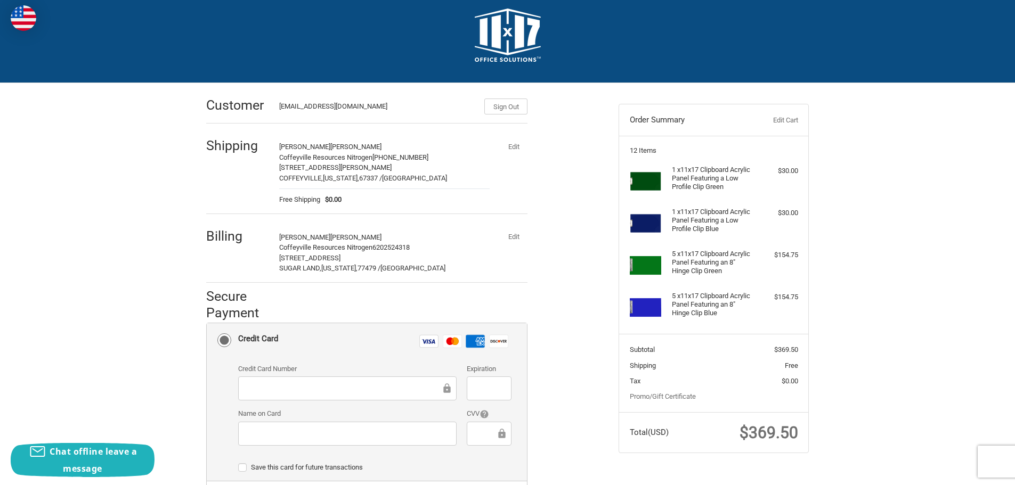
scroll to position [225, 0]
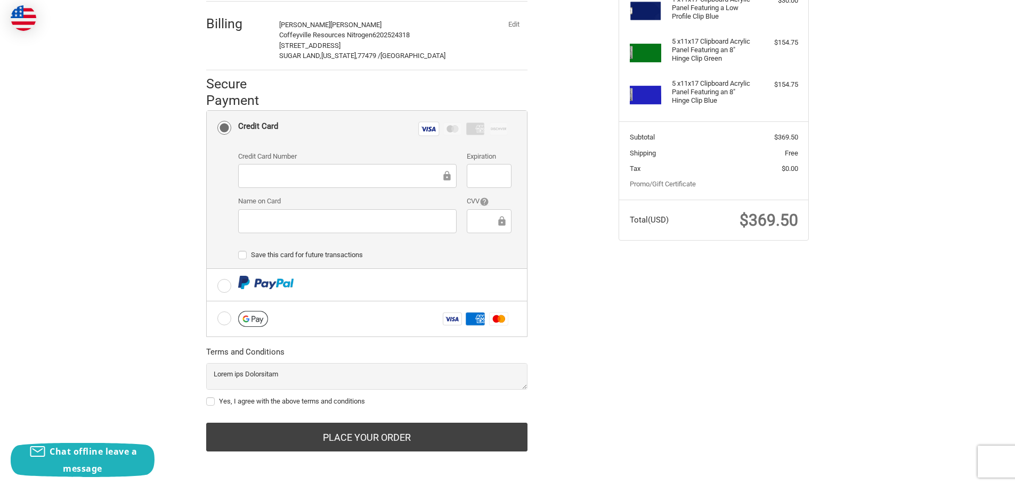
click at [14, 1] on div "Customer pparsons@cvrenergy.com Sign Out Shipping Patricia Parsons Coffeyville …" at bounding box center [507, 173] width 1015 height 605
click at [210, 400] on label "Yes, I agree with the above terms and conditions" at bounding box center [366, 401] width 321 height 9
click at [207, 397] on input "Yes, I agree with the above terms and conditions" at bounding box center [206, 396] width 1 height 1
checkbox input "true"
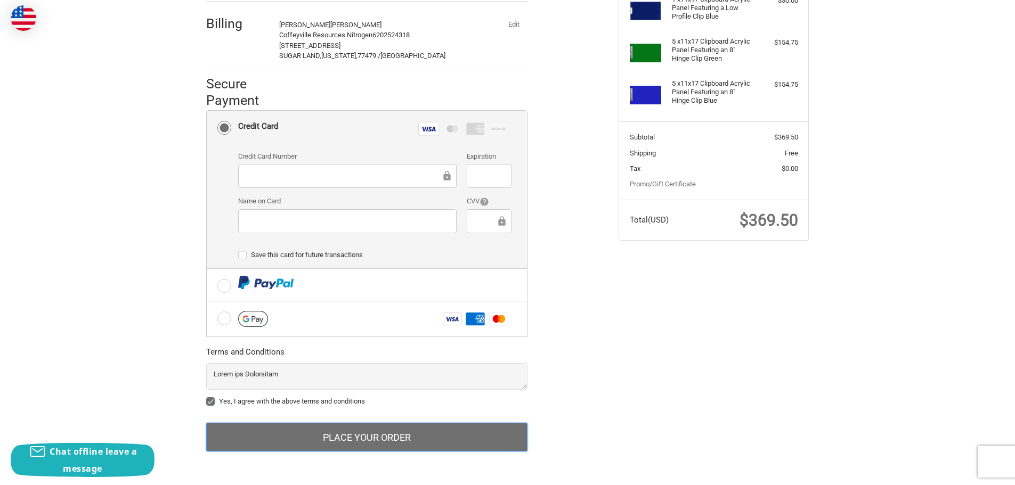
click at [384, 434] on button "Place Your Order" at bounding box center [366, 437] width 321 height 29
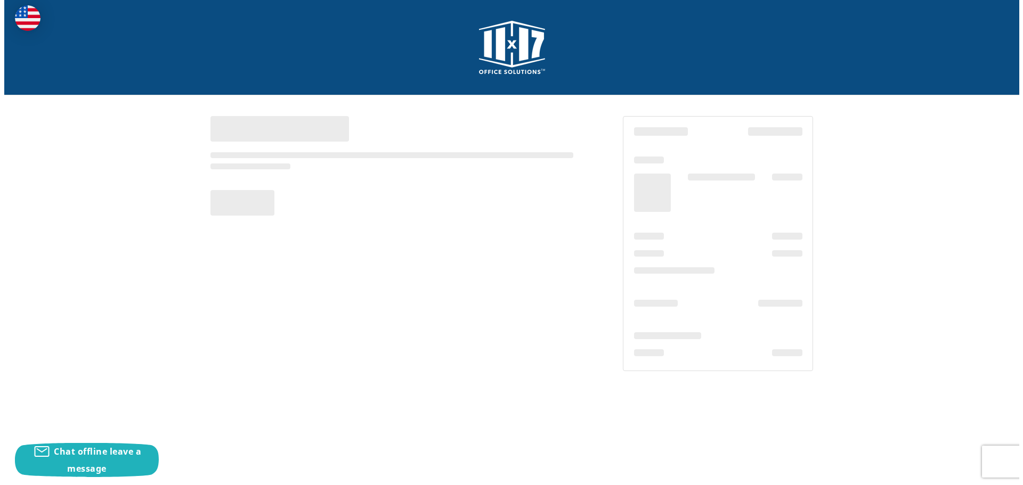
scroll to position [0, 0]
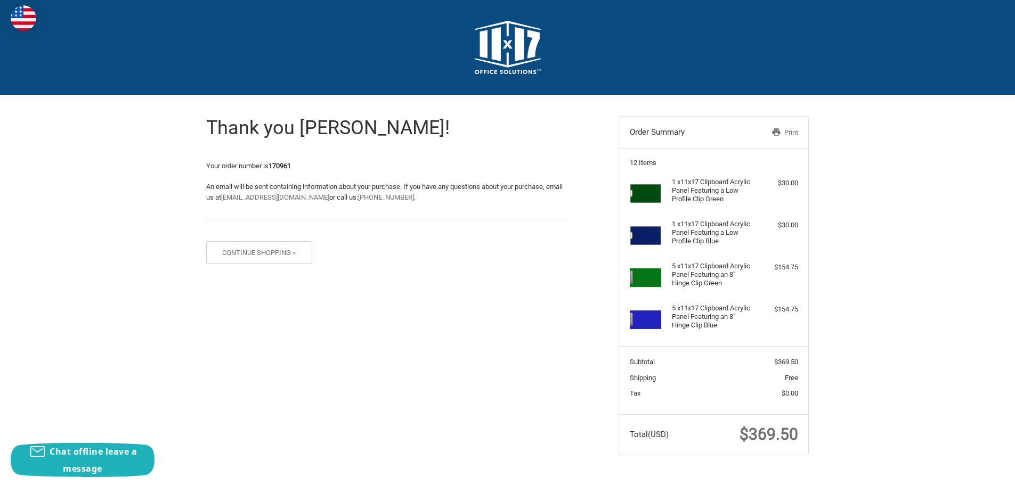
click at [790, 128] on link "Print" at bounding box center [770, 132] width 55 height 11
click at [276, 249] on button "Continue Shopping »" at bounding box center [259, 252] width 106 height 23
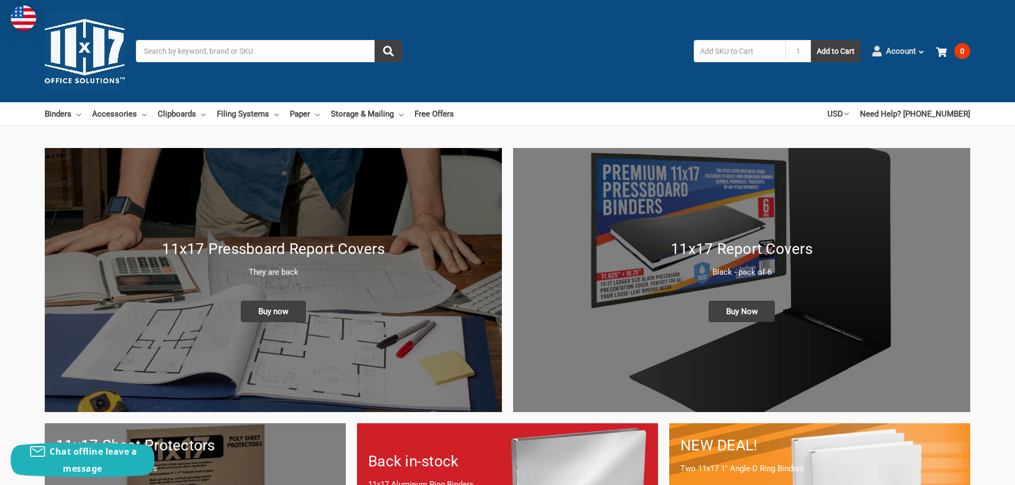
click at [903, 47] on span "Account" at bounding box center [901, 51] width 30 height 12
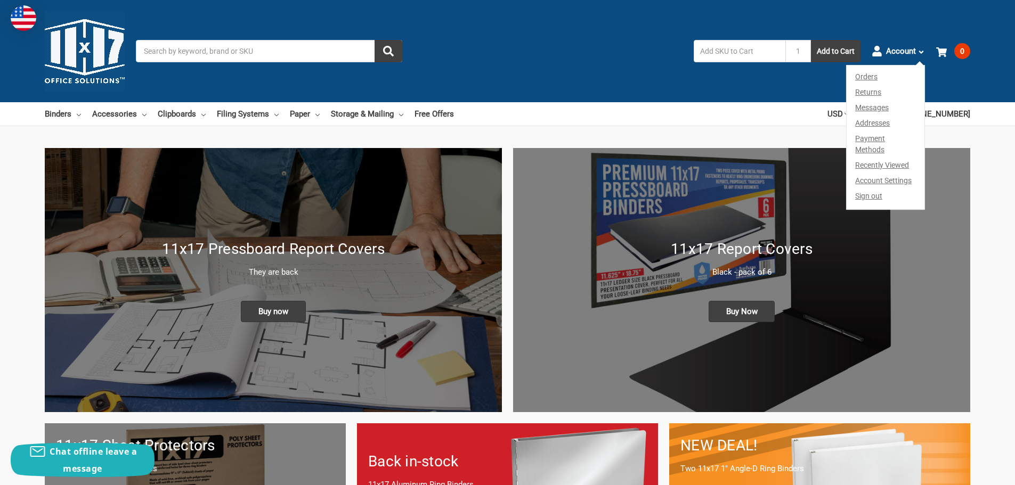
click at [867, 189] on link "Sign out" at bounding box center [885, 199] width 78 height 21
